Goal: Task Accomplishment & Management: Use online tool/utility

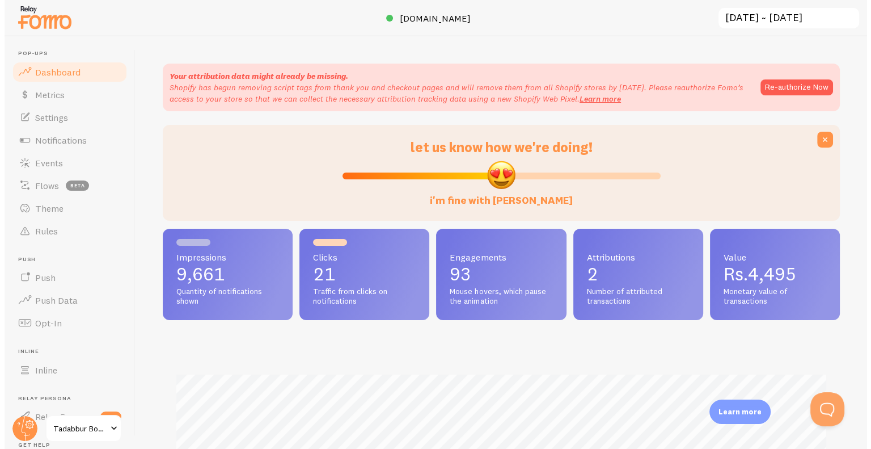
scroll to position [298, 677]
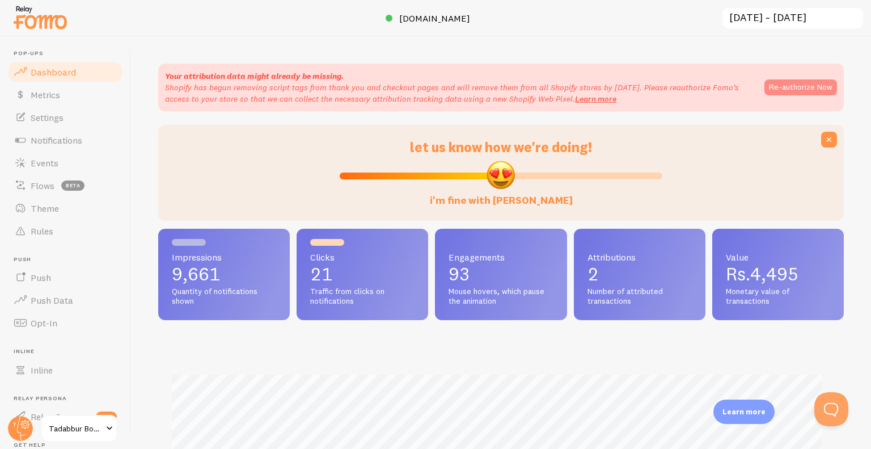
click at [765, 86] on button "Re-authorize Now" at bounding box center [801, 87] width 73 height 16
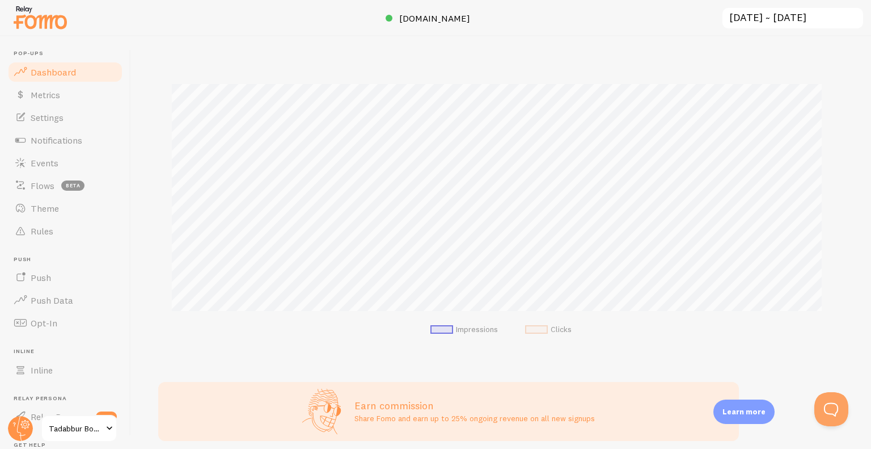
scroll to position [16, 0]
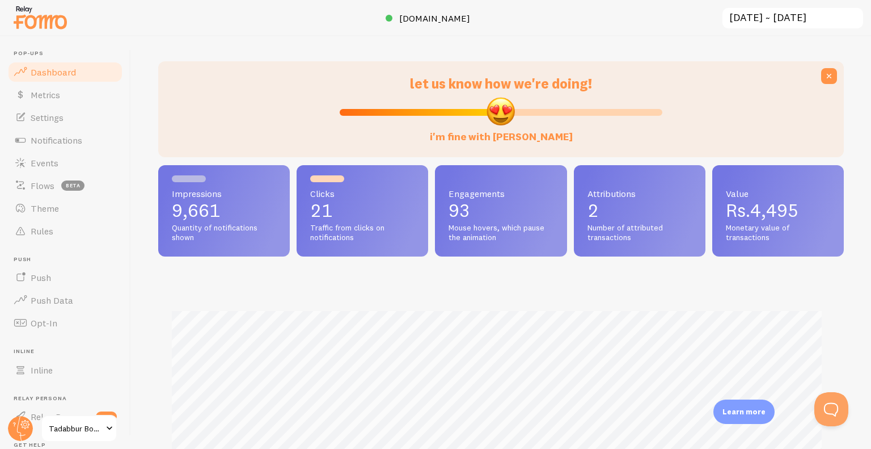
click at [734, 13] on input "[DATE] ~ [DATE]" at bounding box center [792, 18] width 143 height 23
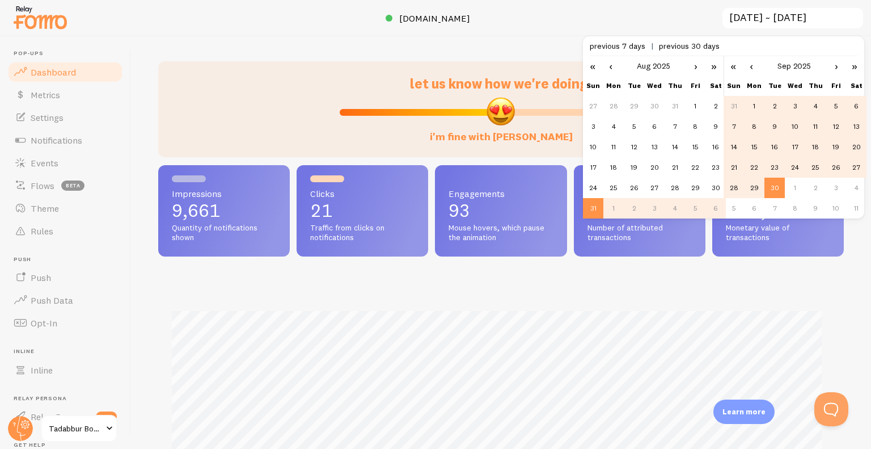
click at [614, 65] on link "‹" at bounding box center [610, 65] width 17 height 19
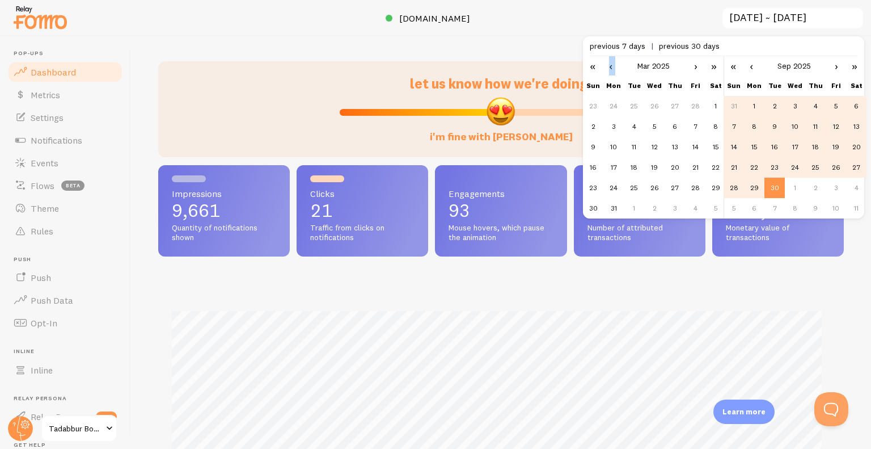
click at [614, 65] on link "‹" at bounding box center [610, 65] width 17 height 19
click at [692, 65] on link "›" at bounding box center [695, 65] width 17 height 19
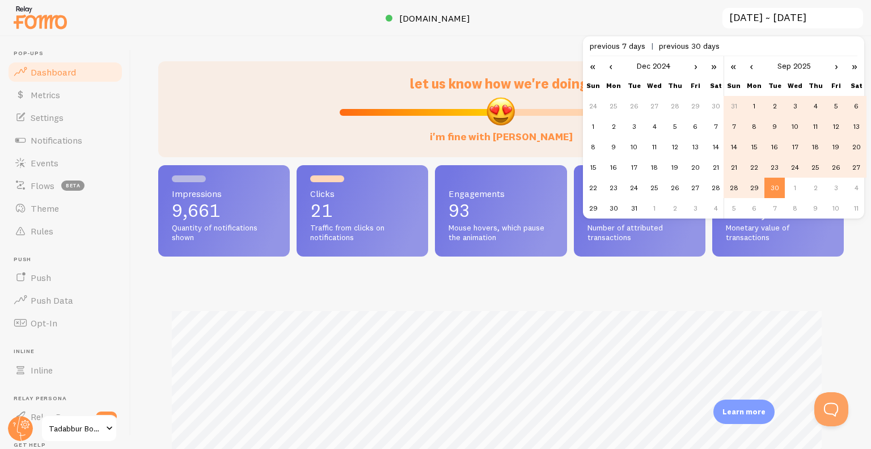
click at [697, 65] on link "›" at bounding box center [695, 65] width 17 height 19
click at [658, 102] on td "1" at bounding box center [654, 106] width 20 height 20
type input "2025-01-01 ~ 2025-09-30"
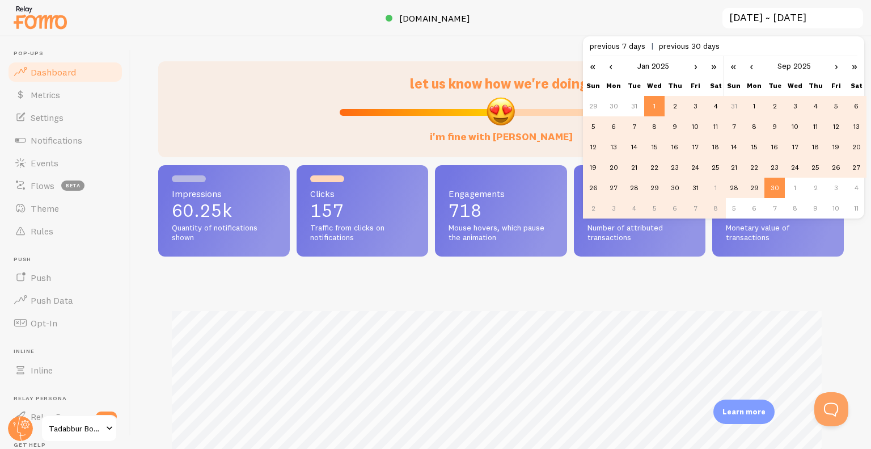
scroll to position [298, 677]
click at [695, 278] on div "Impressions 60.25k Quantity of notifications shown Clicks 157 Traffic from clic…" at bounding box center [501, 373] width 686 height 417
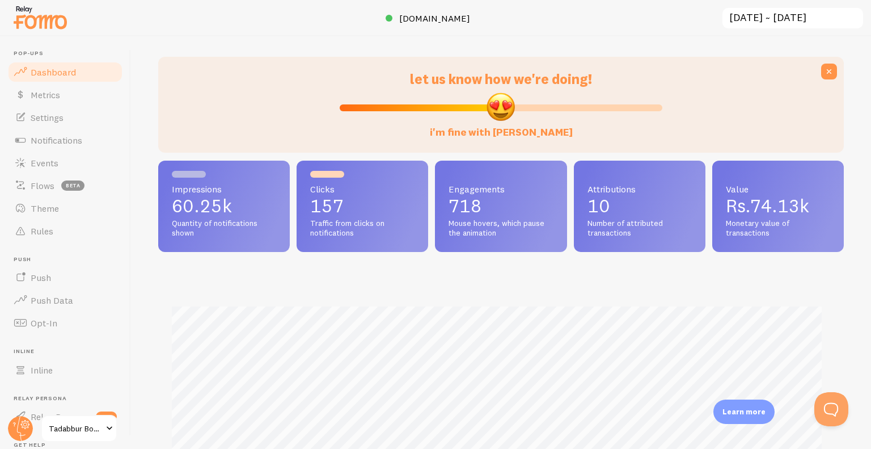
scroll to position [16, 0]
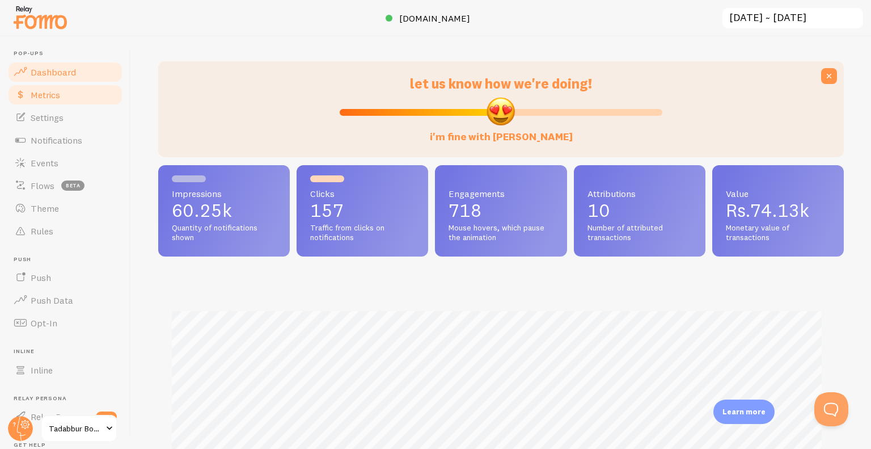
click at [40, 89] on span "Metrics" at bounding box center [45, 94] width 29 height 11
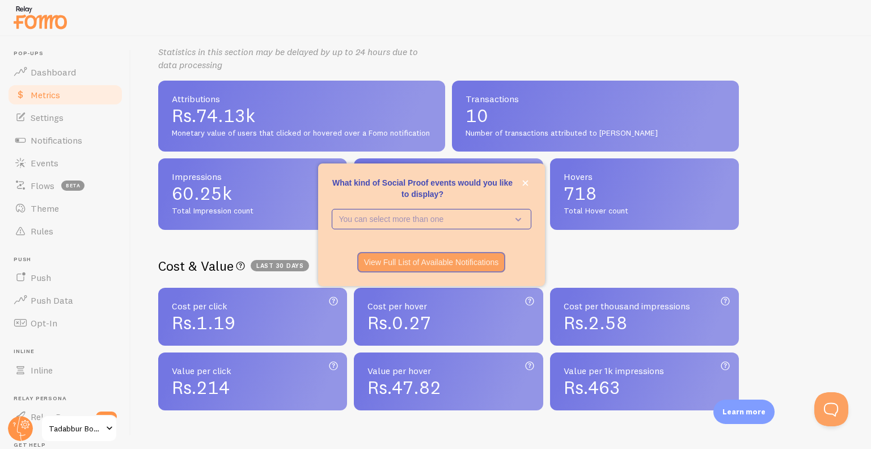
scroll to position [171, 0]
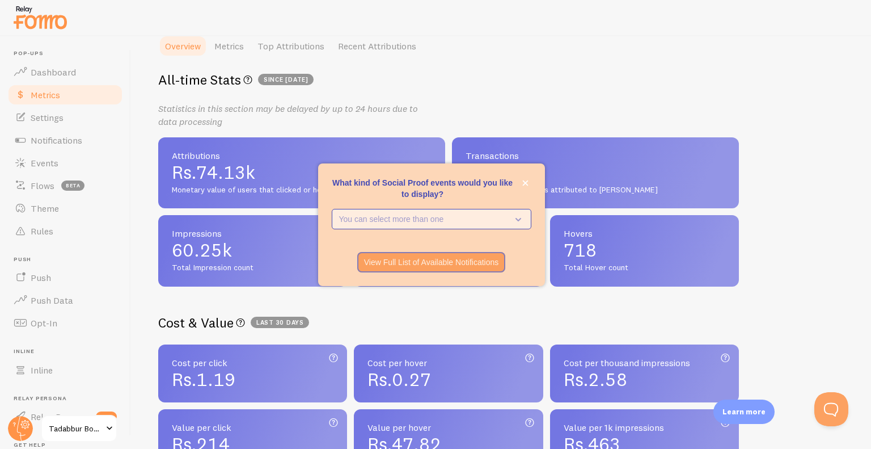
click at [370, 217] on p "You can select more than one" at bounding box center [423, 218] width 169 height 11
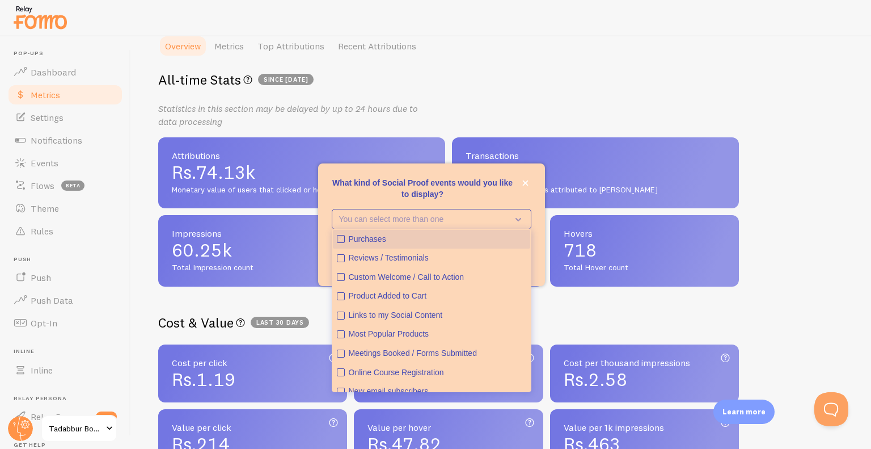
click at [345, 242] on button "Purchases" at bounding box center [431, 239] width 197 height 19
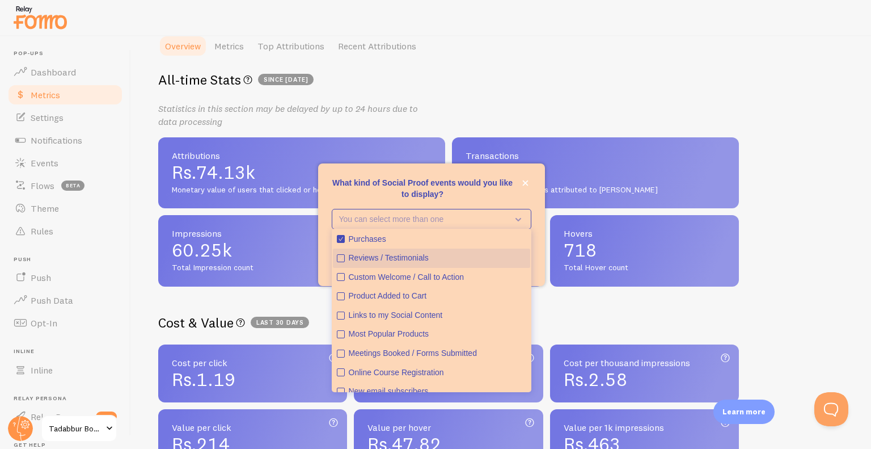
click at [338, 263] on button "Reviews / Testimonials" at bounding box center [431, 257] width 197 height 19
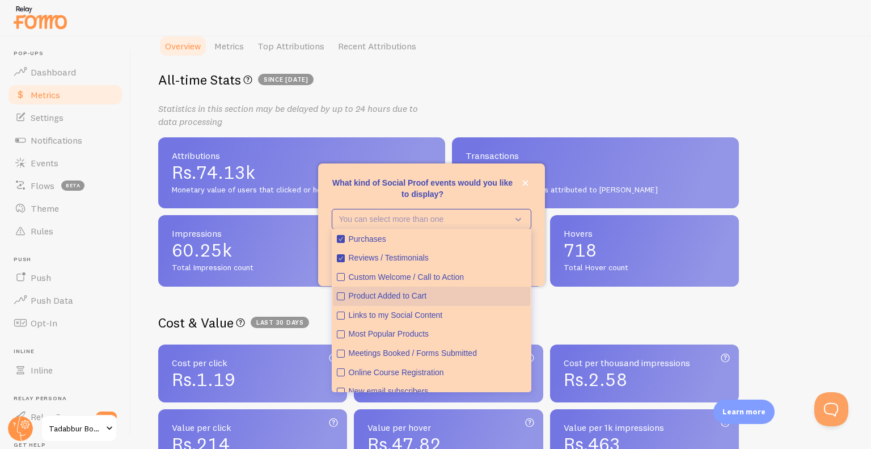
click at [337, 292] on icon "Product Added to Cart" at bounding box center [341, 296] width 8 height 8
click at [339, 319] on button "Links to my Social Content" at bounding box center [431, 315] width 197 height 19
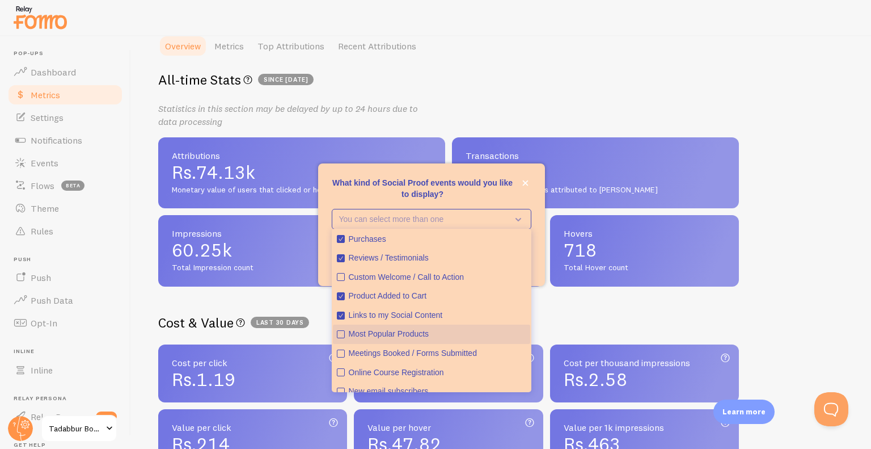
click at [345, 335] on button "Most Popular Products" at bounding box center [431, 333] width 197 height 19
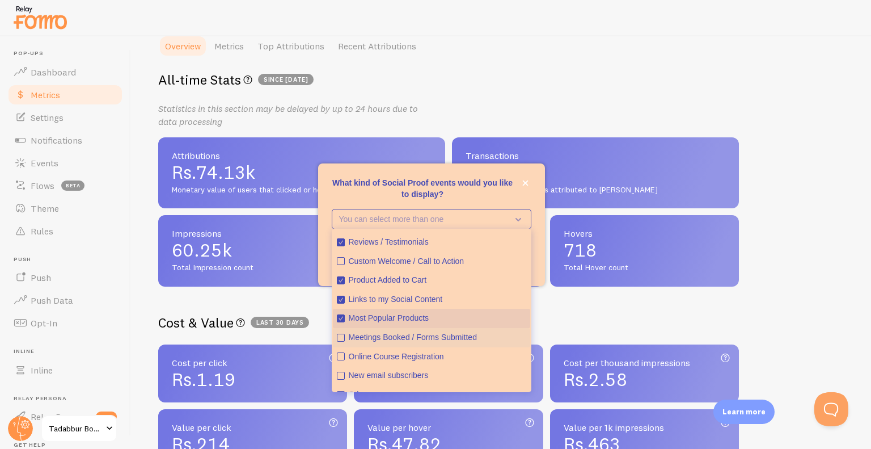
scroll to position [29, 0]
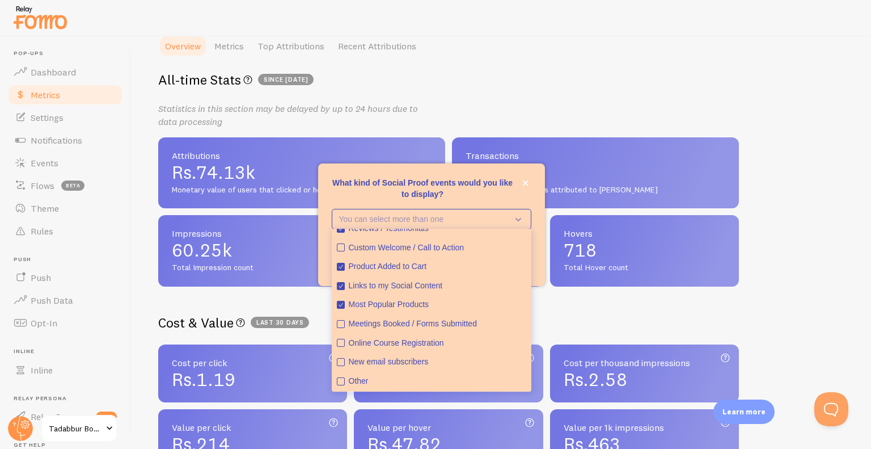
click at [372, 197] on p "What kind of Social Proof events would you like to display?" at bounding box center [432, 188] width 200 height 23
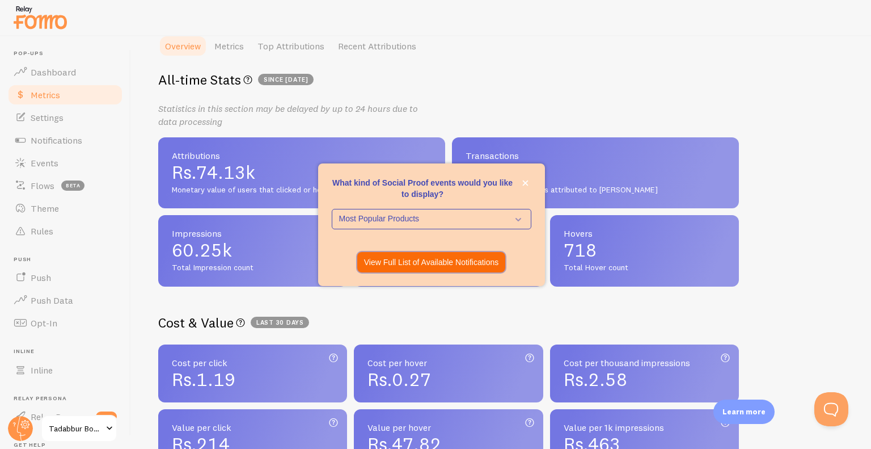
click at [399, 263] on p "View Full List of Available Notifications" at bounding box center [431, 261] width 135 height 11
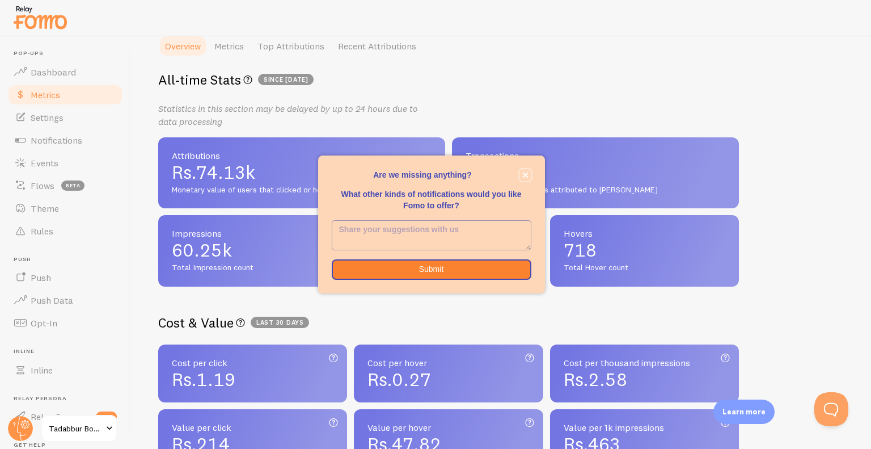
click at [524, 176] on icon "close," at bounding box center [525, 175] width 6 height 6
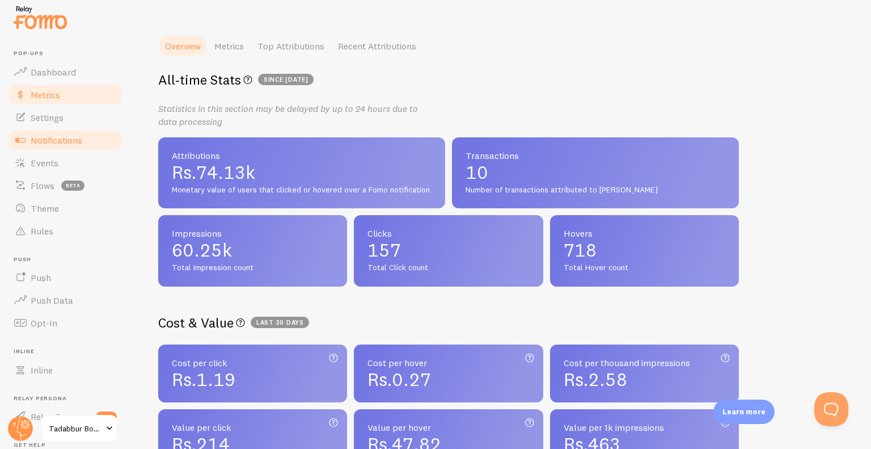
click at [54, 141] on span "Notifications" at bounding box center [57, 139] width 52 height 11
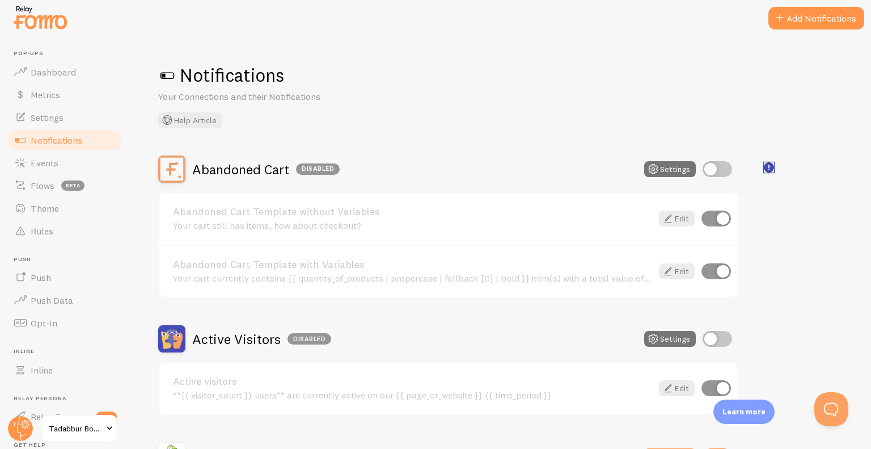
click at [767, 165] on rect "<p>🛍️ For Shopify Users</p><p>To use the <strong>Abandoned Cart with Variables<…" at bounding box center [770, 168] width 10 height 10
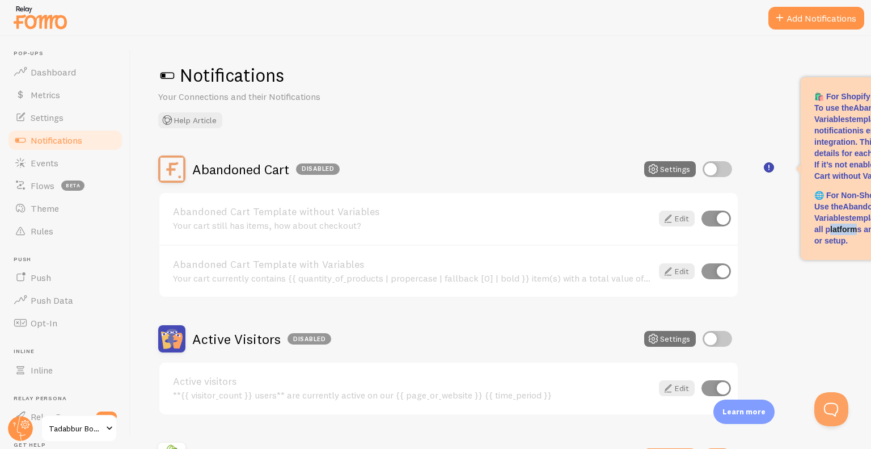
drag, startPoint x: 828, startPoint y: 234, endPoint x: 810, endPoint y: 234, distance: 18.2
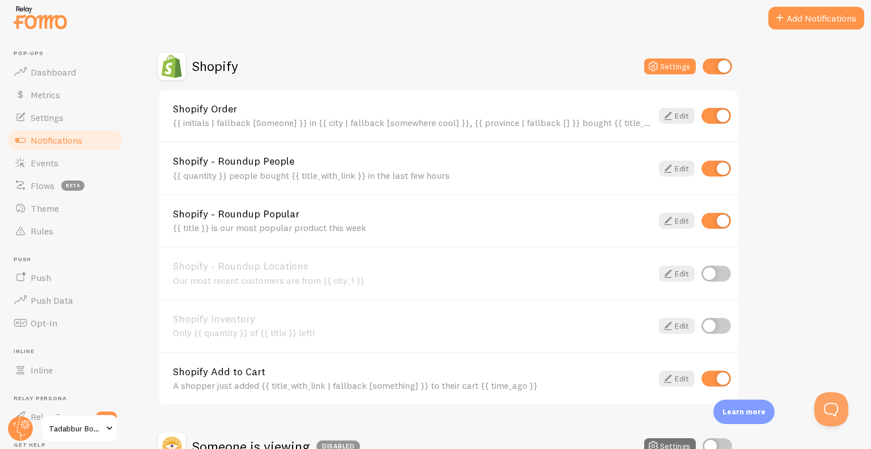
scroll to position [401, 0]
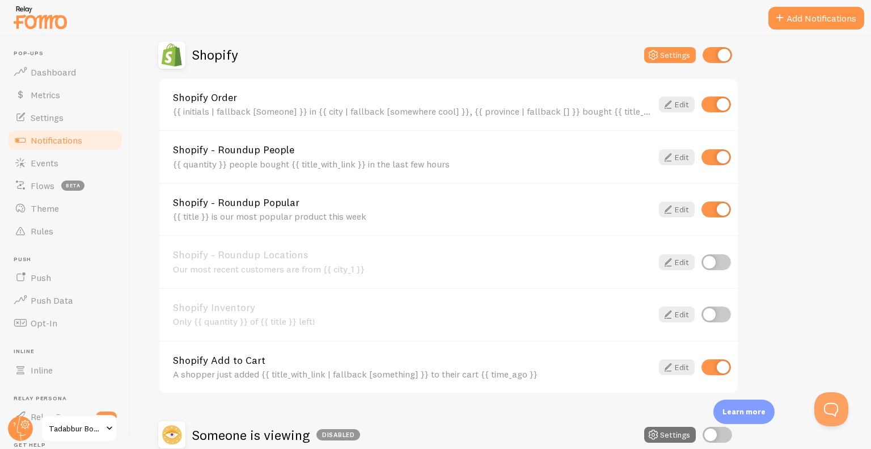
click at [720, 313] on input "checkbox" at bounding box center [716, 314] width 29 height 16
checkbox input "true"
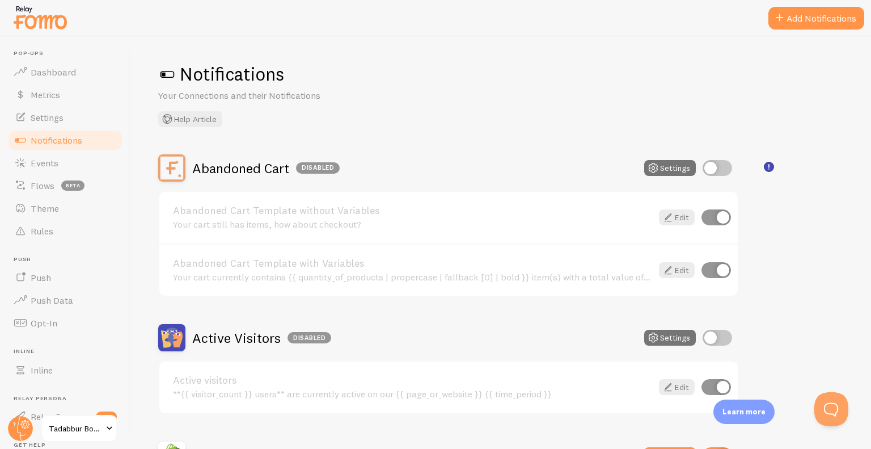
scroll to position [0, 0]
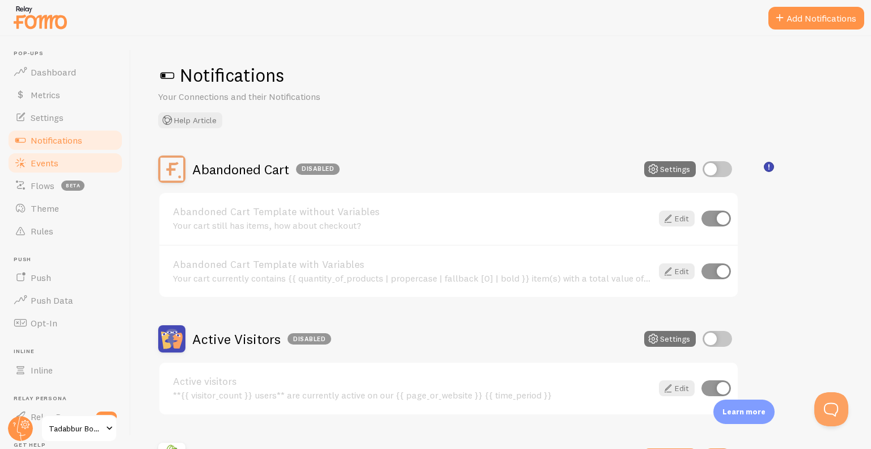
click at [23, 167] on span at bounding box center [21, 163] width 14 height 14
